Goal: Task Accomplishment & Management: Complete application form

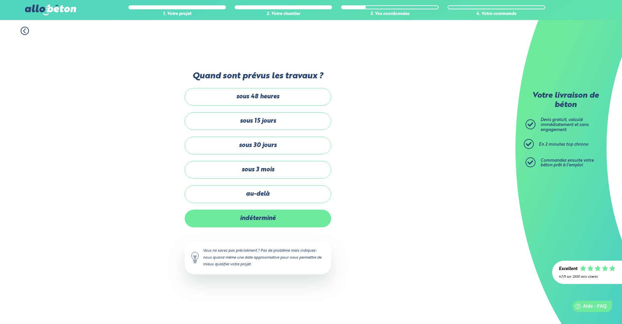
click at [250, 217] on label "indéterminé" at bounding box center [258, 218] width 147 height 18
click at [0, 0] on input "indéterminé" at bounding box center [0, 0] width 0 height 0
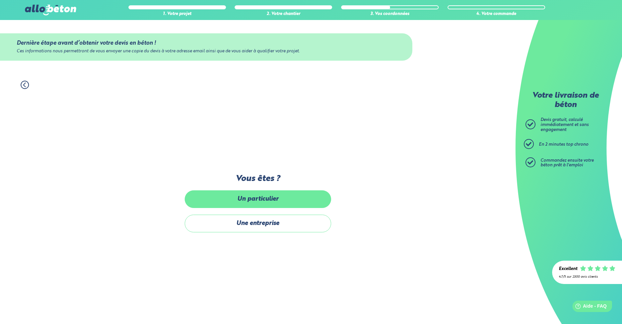
click at [252, 203] on label "Un particulier" at bounding box center [258, 199] width 147 height 18
click at [0, 0] on input "Un particulier" at bounding box center [0, 0] width 0 height 0
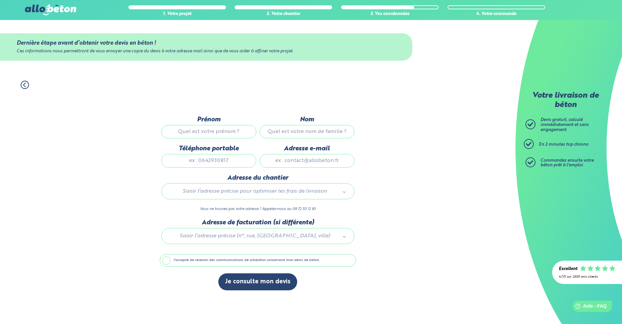
click at [215, 130] on input "Prénom" at bounding box center [209, 131] width 95 height 13
type input "Jean-Baptiste"
type input "Florens"
type input "0615475823"
type input "jbf@ik.me"
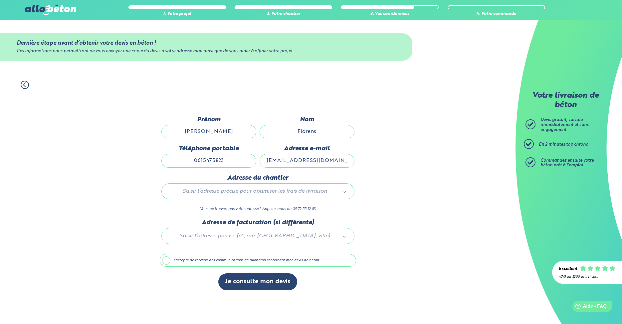
click at [265, 197] on div "Saisir l’adresse précise pour optimiser les frais de livraison" at bounding box center [258, 191] width 193 height 16
click at [260, 193] on body "09 72 55 12 83 Conseils et Appel Gratuits nos produits le béton prêt à l'emploi…" at bounding box center [311, 162] width 622 height 324
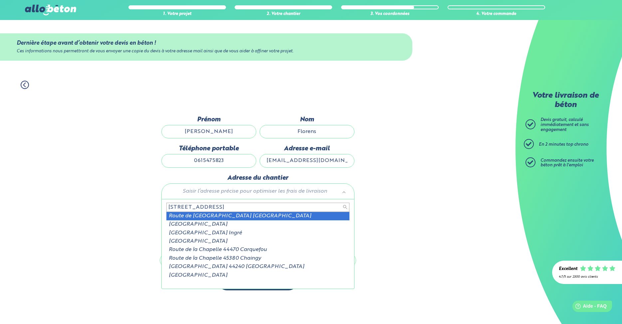
click at [226, 211] on input "2090 route de la chappelle" at bounding box center [258, 206] width 183 height 9
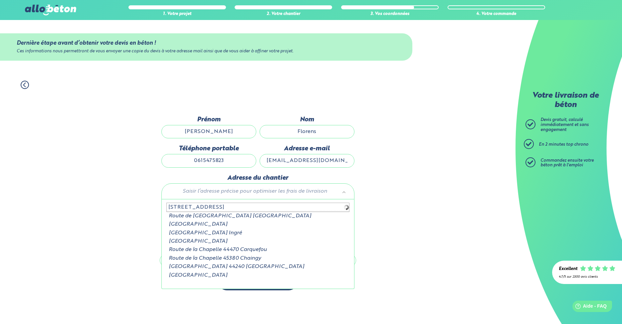
click at [235, 205] on input "2090 route de la chapelle" at bounding box center [258, 206] width 183 height 9
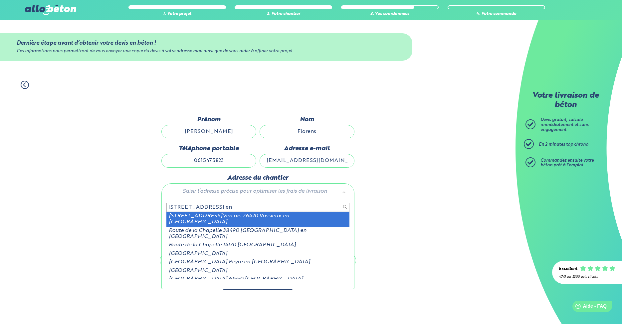
type input "2090 route de la chapelle en"
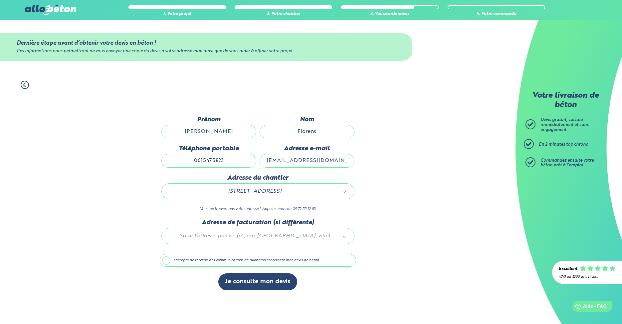
click at [221, 258] on label "J'accepte de recevoir des communications de allobéton concernant mon devis de b…" at bounding box center [258, 260] width 196 height 13
click at [0, 0] on input "J'accepte de recevoir des communications de allobéton concernant mon devis de b…" at bounding box center [0, 0] width 0 height 0
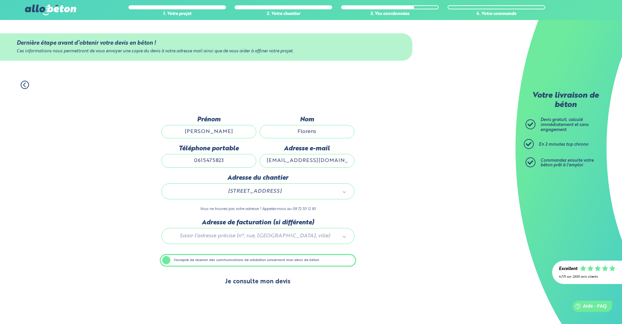
click at [265, 287] on button "Je consulte mon devis" at bounding box center [257, 281] width 79 height 17
